Goal: Task Accomplishment & Management: Use online tool/utility

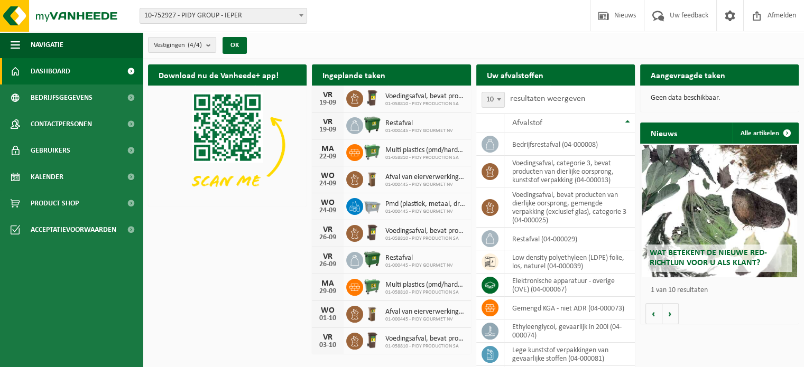
click at [301, 15] on b at bounding box center [301, 15] width 4 height 3
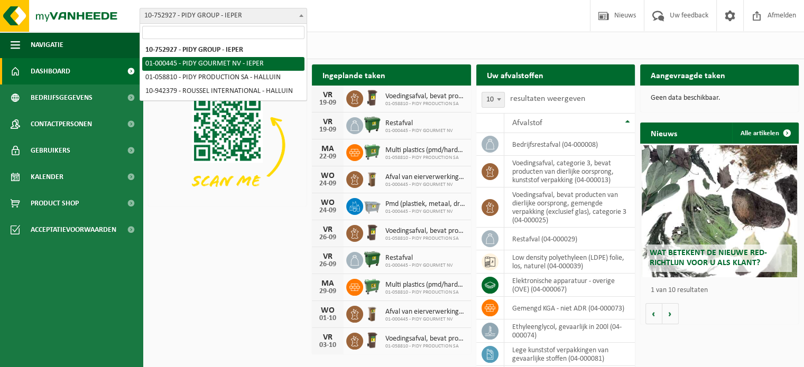
select select "53"
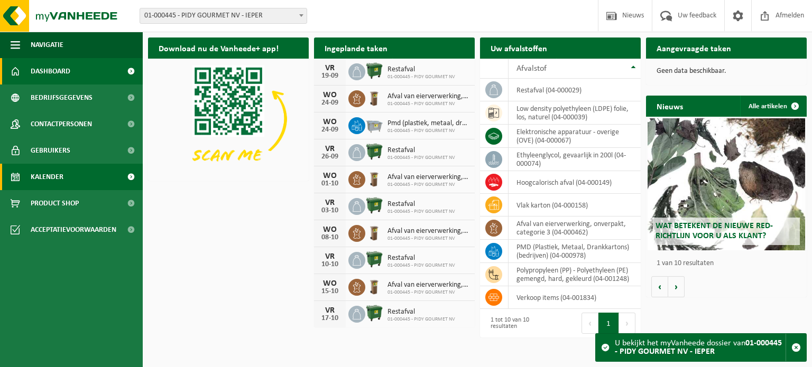
click at [43, 182] on span "Kalender" at bounding box center [47, 177] width 33 height 26
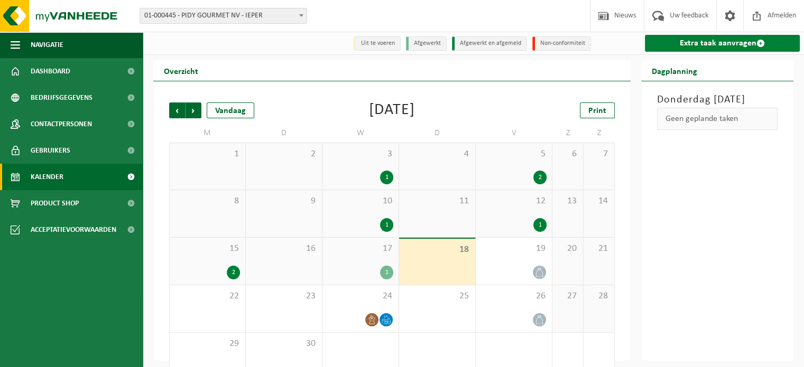
click at [734, 41] on link "Extra taak aanvragen" at bounding box center [722, 43] width 155 height 17
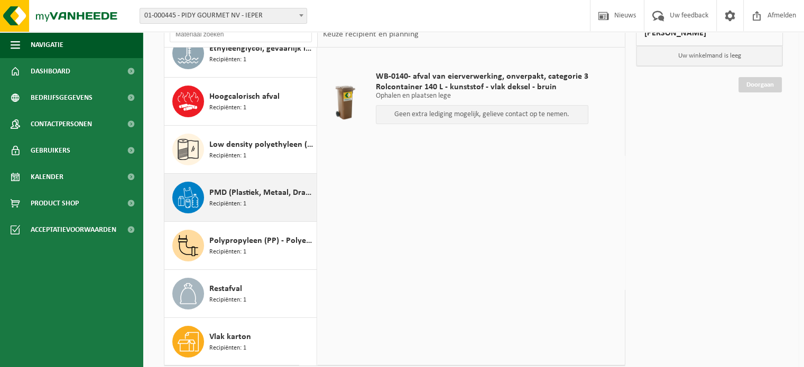
scroll to position [148, 0]
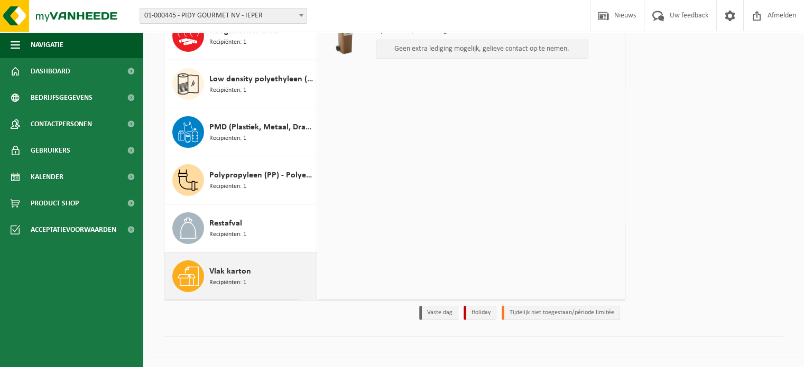
click at [230, 272] on span "Vlak karton" at bounding box center [230, 271] width 42 height 13
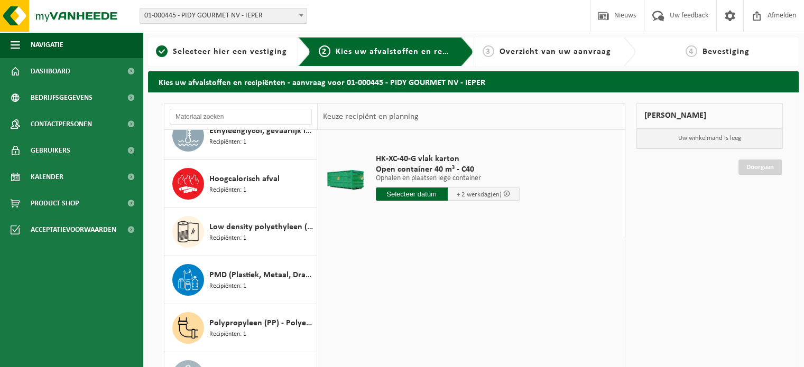
scroll to position [0, 0]
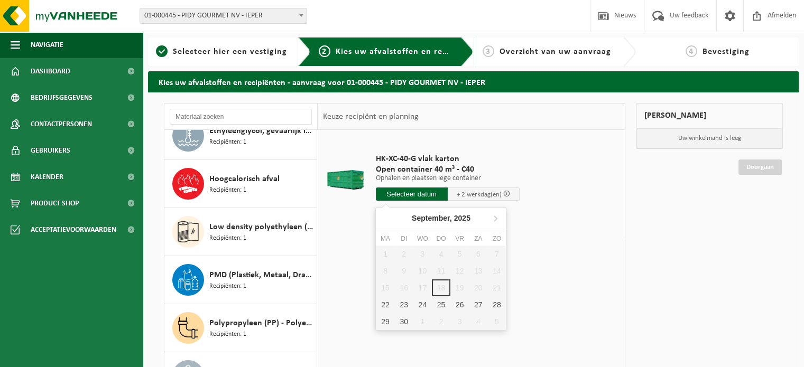
click at [433, 199] on input "text" at bounding box center [412, 194] width 72 height 13
click at [383, 308] on div "22" at bounding box center [385, 305] width 18 height 17
type input "Van 2025-09-22"
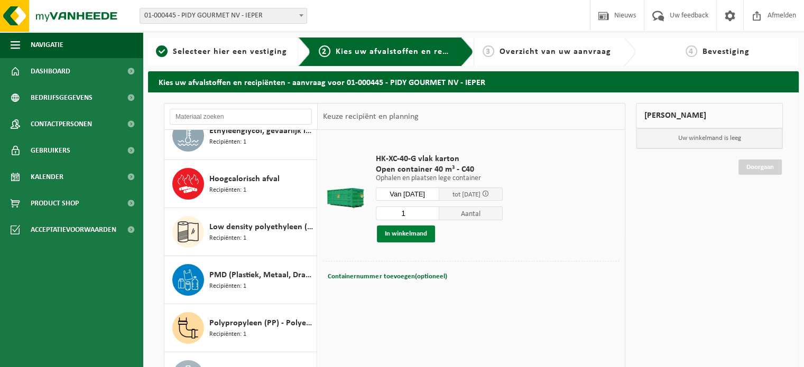
click at [415, 234] on button "In winkelmand" at bounding box center [406, 234] width 58 height 17
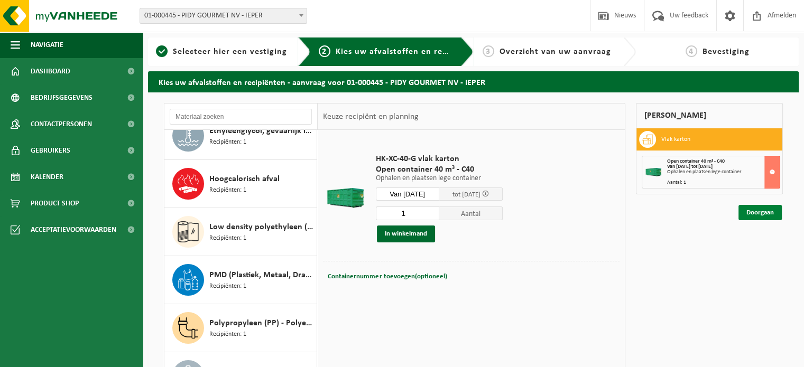
click at [752, 210] on link "Doorgaan" at bounding box center [759, 212] width 43 height 15
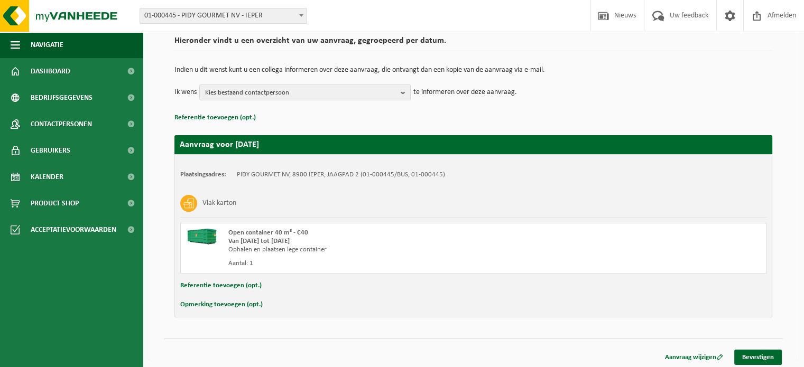
scroll to position [85, 0]
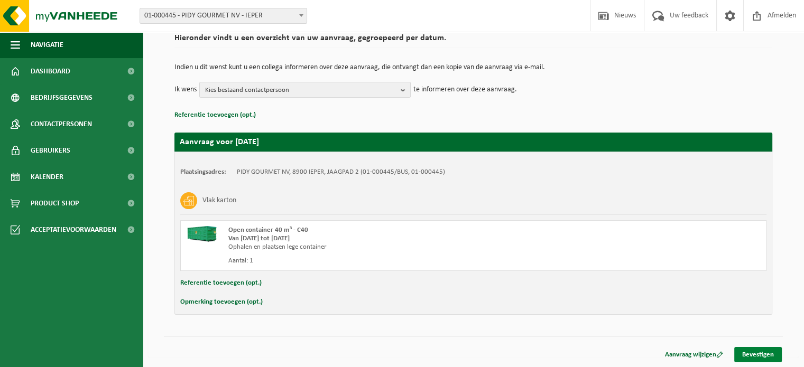
click at [762, 355] on link "Bevestigen" at bounding box center [758, 354] width 48 height 15
